Goal: Share content

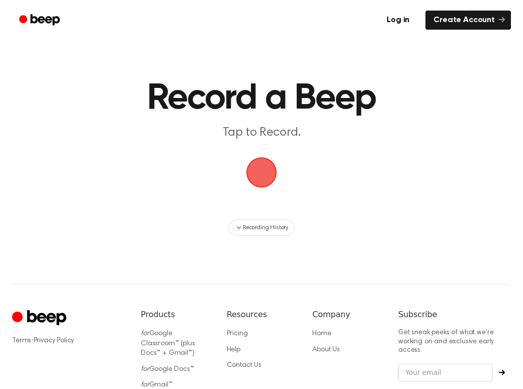
click at [265, 169] on span "button" at bounding box center [261, 172] width 28 height 28
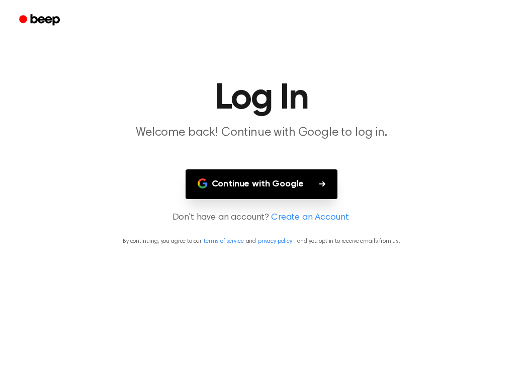
click at [309, 194] on button "Continue with Google" at bounding box center [261, 184] width 152 height 30
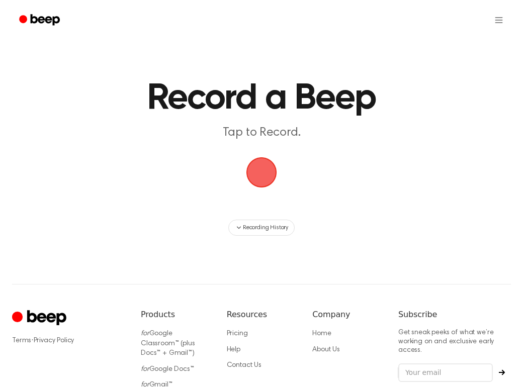
click at [256, 171] on span "button" at bounding box center [261, 172] width 28 height 28
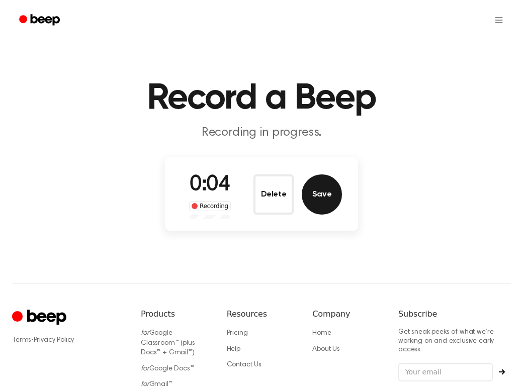
click at [326, 192] on button "Save" at bounding box center [321, 194] width 40 height 40
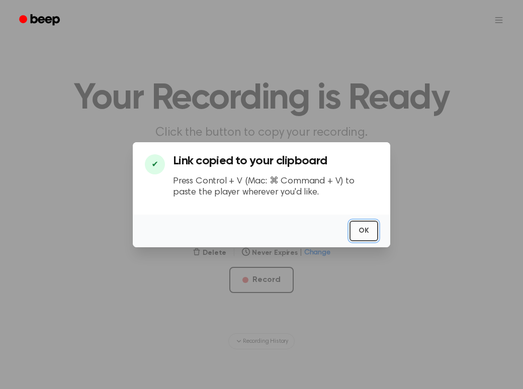
click at [363, 231] on button "OK" at bounding box center [363, 231] width 29 height 21
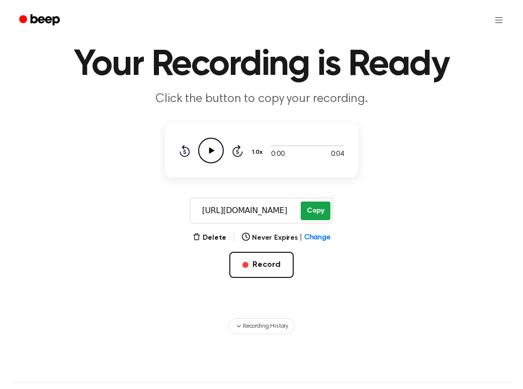
scroll to position [37, 0]
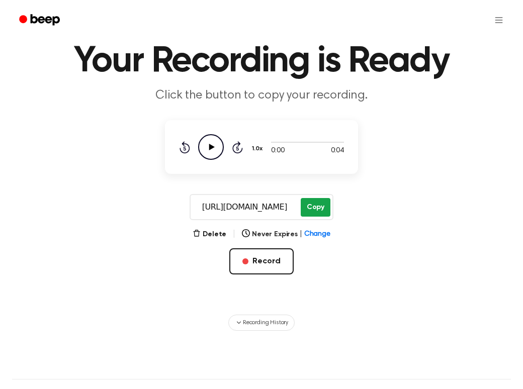
click at [315, 214] on button "Copy" at bounding box center [315, 207] width 30 height 19
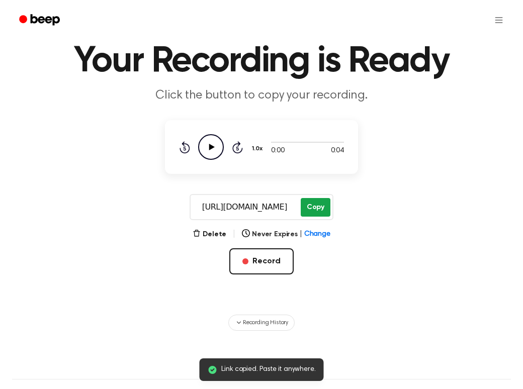
click at [315, 207] on button "Copy" at bounding box center [315, 207] width 30 height 19
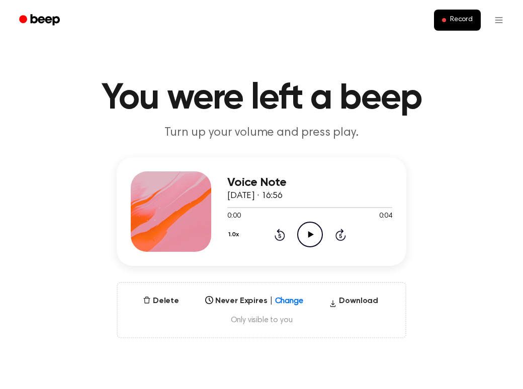
click at [300, 232] on icon "Play Audio" at bounding box center [310, 235] width 26 height 26
click at [309, 235] on icon at bounding box center [310, 234] width 5 height 7
